Goal: Find specific page/section: Find specific page/section

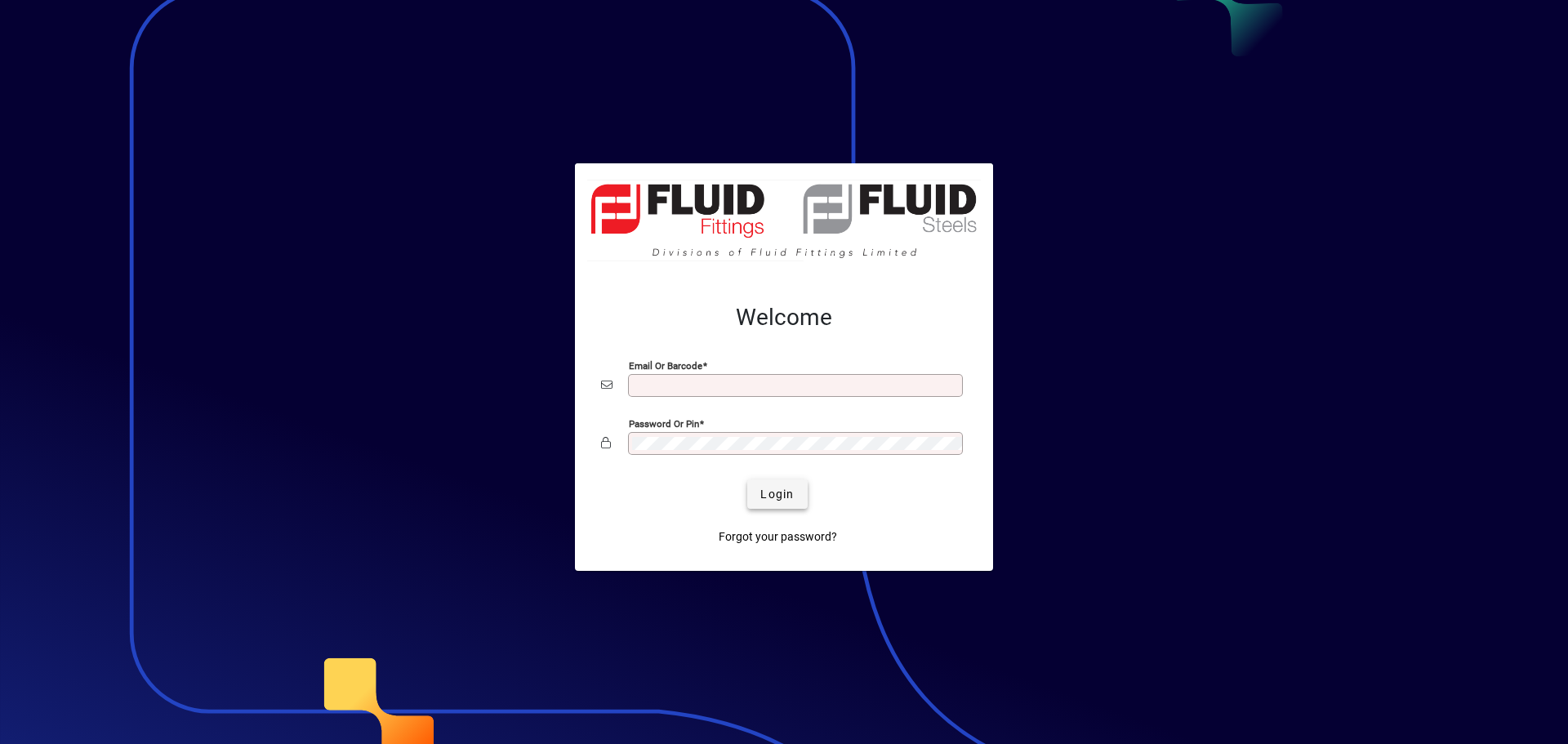
type input "**********"
click at [766, 489] on span "Login" at bounding box center [777, 495] width 34 height 17
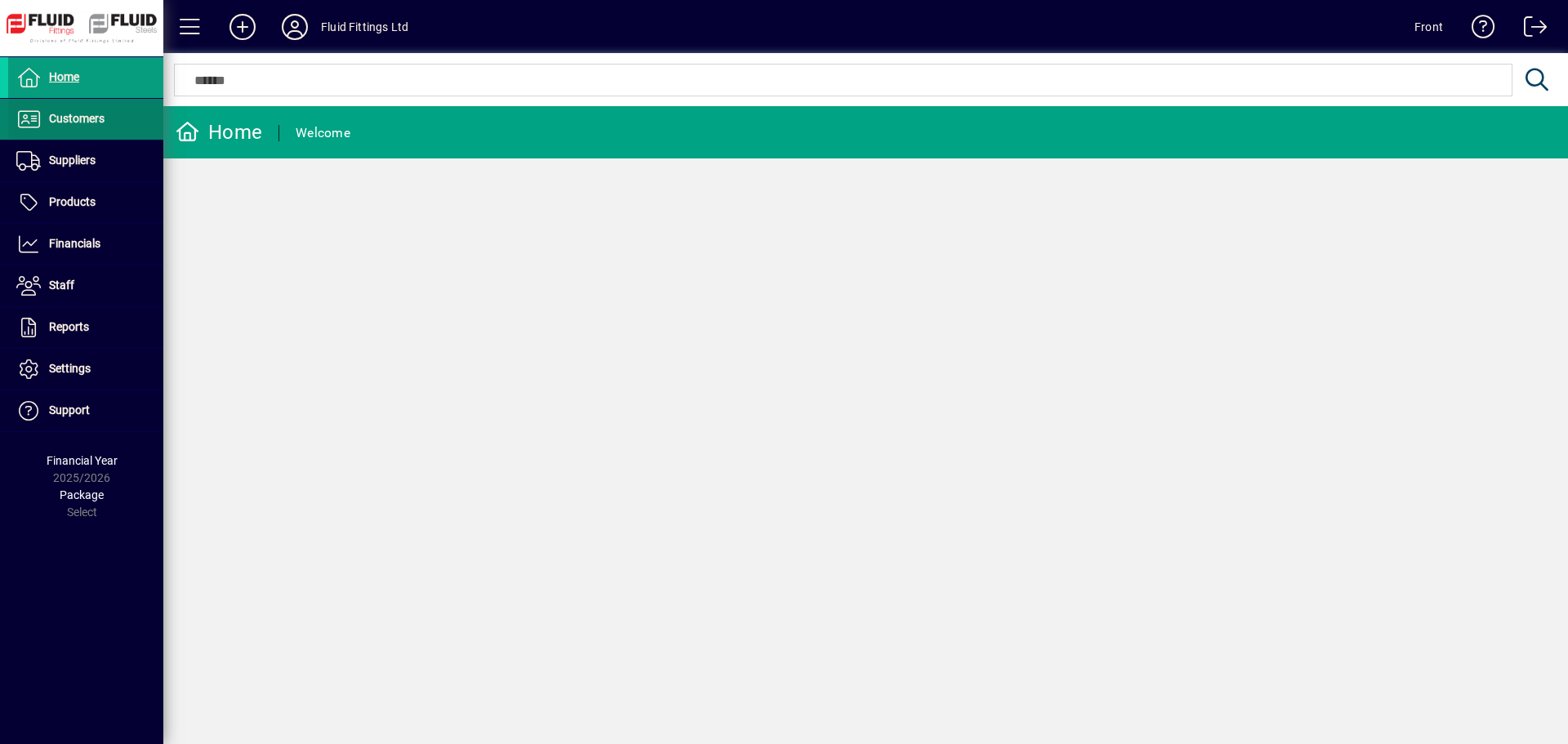
click at [59, 110] on span "Customers" at bounding box center [56, 119] width 97 height 20
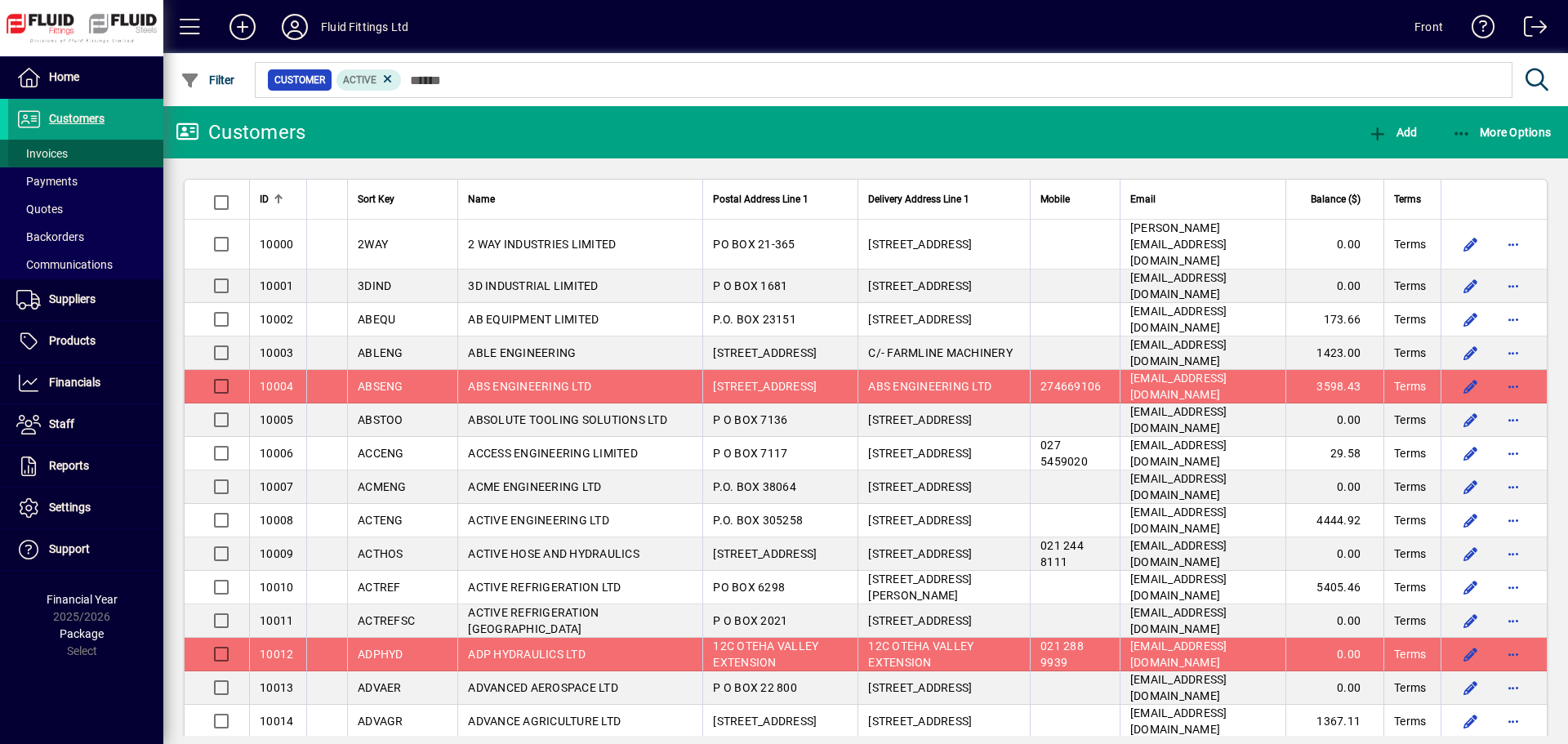
click at [49, 152] on span "Invoices" at bounding box center [42, 153] width 52 height 13
